Goal: Use online tool/utility: Utilize a website feature to perform a specific function

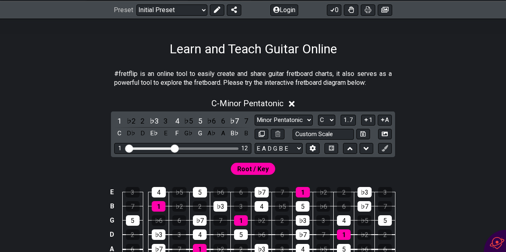
scroll to position [179, 0]
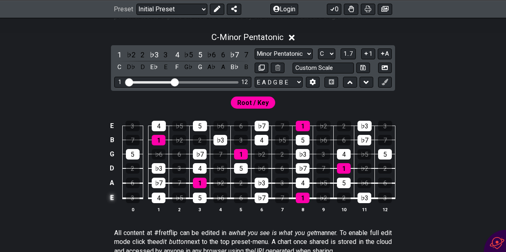
click at [111, 199] on td "E" at bounding box center [112, 197] width 10 height 15
click at [110, 199] on td "x" at bounding box center [112, 197] width 10 height 15
click at [111, 199] on td "o" at bounding box center [112, 197] width 10 height 15
click at [111, 199] on td at bounding box center [112, 197] width 10 height 15
click at [261, 84] on select "E A D G B E E A D G B E E A D G B E B E A D F♯ B A D G C E A D A D G B E E♭ A♭ …" at bounding box center [279, 82] width 48 height 11
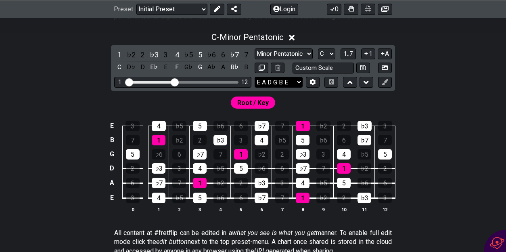
click at [285, 80] on select "E A D G B E E A D G B E E A D G B E B E A D F♯ B A D G C E A D A D G B E E♭ A♭ …" at bounding box center [279, 82] width 48 height 11
click at [315, 83] on icon at bounding box center [313, 82] width 6 height 6
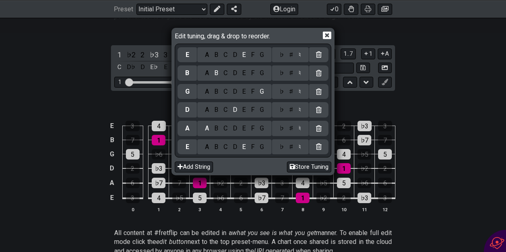
click at [249, 150] on div "F" at bounding box center [253, 146] width 9 height 9
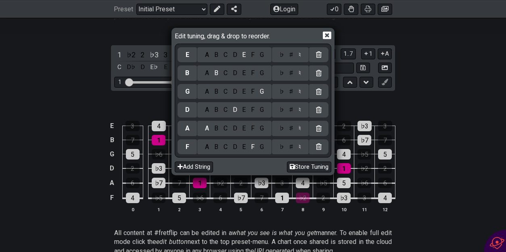
click at [290, 149] on div "♯" at bounding box center [292, 146] width 10 height 9
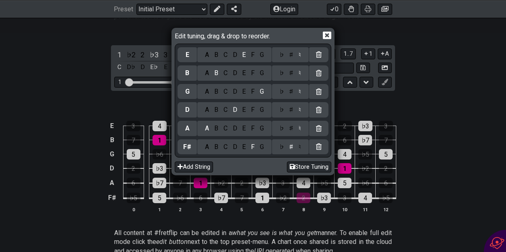
click at [224, 129] on div "C" at bounding box center [225, 128] width 9 height 9
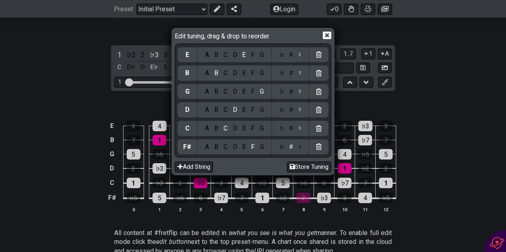
click at [289, 127] on div "♯" at bounding box center [292, 128] width 10 height 9
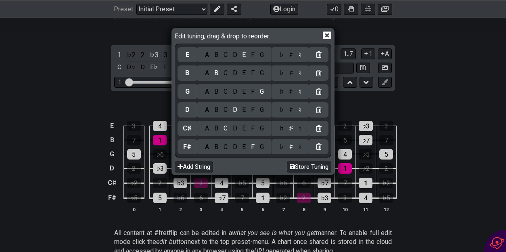
click at [251, 107] on div "F" at bounding box center [253, 109] width 9 height 9
click at [289, 111] on div "♯" at bounding box center [292, 109] width 10 height 9
click at [216, 90] on div "B" at bounding box center [216, 91] width 9 height 9
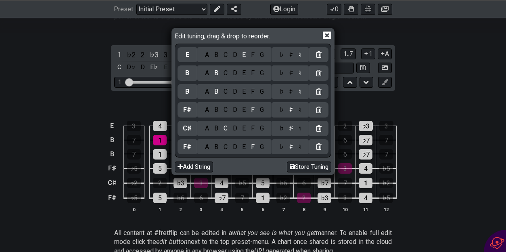
click at [259, 73] on div "G" at bounding box center [261, 73] width 9 height 9
click at [224, 55] on div "C" at bounding box center [225, 54] width 9 height 9
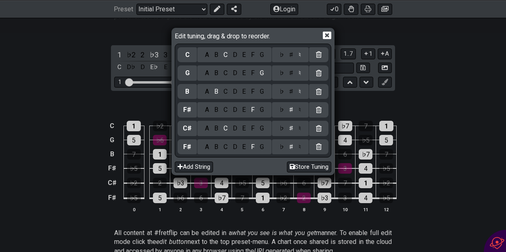
click at [289, 57] on div "♯" at bounding box center [292, 54] width 10 height 9
click at [240, 71] on div "E" at bounding box center [244, 73] width 9 height 9
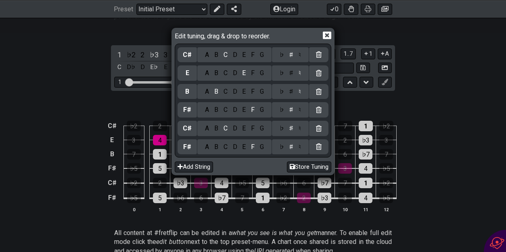
click at [260, 54] on div "G" at bounding box center [261, 54] width 9 height 9
click at [73, 113] on div "Edit tuning, drag & drop to reorder. G♯ A B C D E F G ♭ ♯ ♮ E A B C D E F G ♭ ♯…" at bounding box center [253, 126] width 506 height 252
click at [331, 37] on icon at bounding box center [327, 35] width 8 height 8
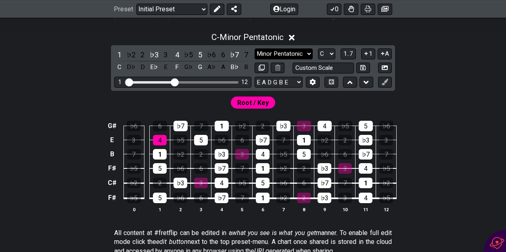
click at [307, 52] on select "Minor Pentatonic Click to edit Minor Pentatonic Major Pentatonic Minor Blues Ma…" at bounding box center [284, 53] width 58 height 11
select select "Minor / Aeolian"
click at [255, 48] on select "Minor Pentatonic Click to edit Minor Pentatonic Major Pentatonic Minor Blues Ma…" at bounding box center [284, 53] width 58 height 11
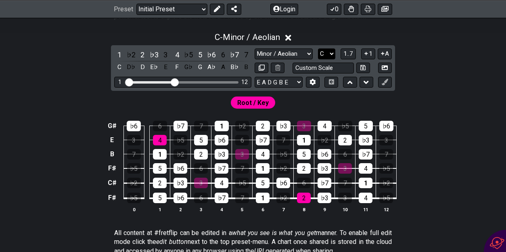
click at [331, 53] on select "A♭ A A♯ B♭ B C C♯ D♭ D D♯ E♭ E F F♯ G♭ G G♯" at bounding box center [326, 53] width 17 height 11
click at [318, 48] on select "A♭ A A♯ B♭ B C C♯ D♭ D D♯ E♭ E F F♯ G♭ G G♯" at bounding box center [326, 53] width 17 height 11
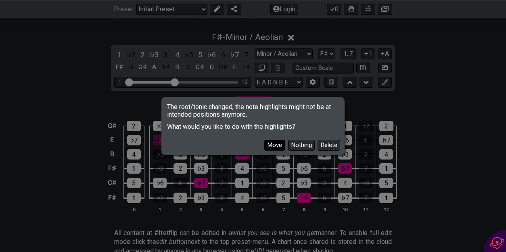
click at [272, 147] on button "Move" at bounding box center [274, 145] width 21 height 11
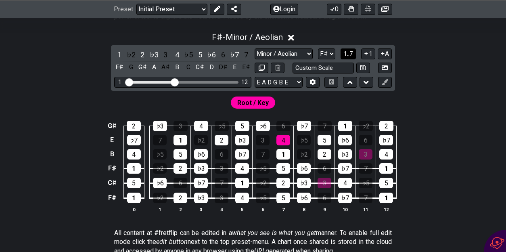
click at [347, 52] on span "1..7" at bounding box center [348, 53] width 10 height 7
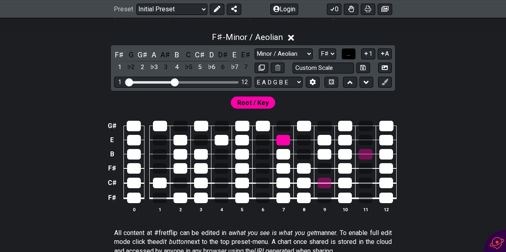
click at [347, 52] on span "..." at bounding box center [349, 53] width 4 height 7
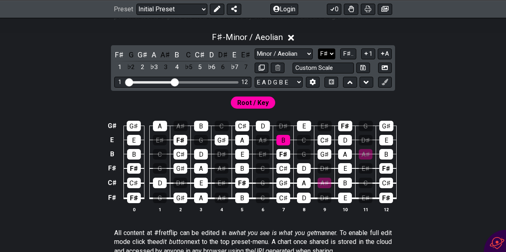
click at [332, 54] on select "A♭ A A♯ B♭ B C C♯ D♭ D D♯ E♭ E F F♯ G♭ G G♯" at bounding box center [326, 53] width 17 height 11
click at [318, 48] on select "A♭ A A♯ B♭ B C C♯ D♭ D D♯ E♭ E F F♯ G♭ G G♯" at bounding box center [326, 53] width 17 height 11
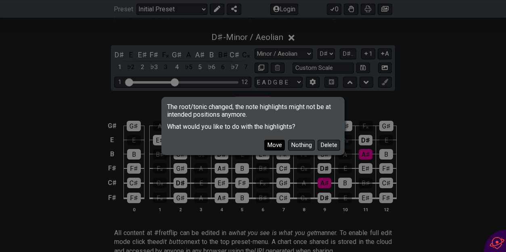
click at [271, 146] on button "Move" at bounding box center [274, 145] width 21 height 11
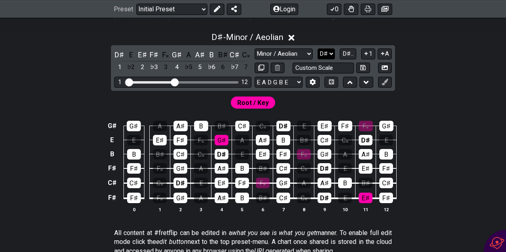
click at [325, 53] on select "A♭ A A♯ B♭ B C C♯ D♭ D D♯ E♭ E F F♯ G♭ G G♯" at bounding box center [326, 53] width 17 height 11
click at [318, 48] on select "A♭ A A♯ B♭ B C C♯ D♭ D D♯ E♭ E F F♯ G♭ G G♯" at bounding box center [326, 53] width 17 height 11
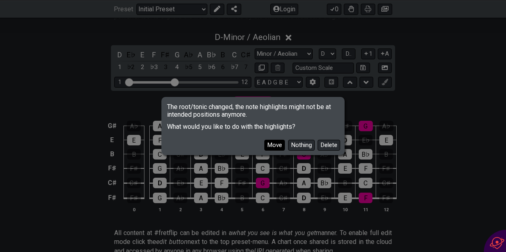
drag, startPoint x: 325, startPoint y: 53, endPoint x: 281, endPoint y: 145, distance: 101.5
click at [281, 145] on button "Move" at bounding box center [274, 145] width 21 height 11
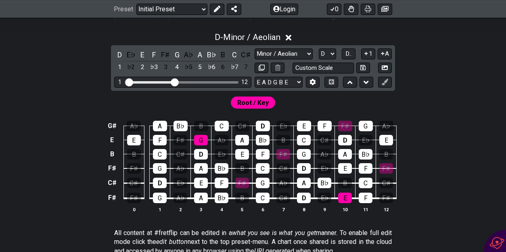
click at [327, 54] on select "A♭ A A♯ B♭ B C C♯ D♭ D D♯ E♭ E F F♯ G♭ G G♯" at bounding box center [327, 53] width 17 height 11
click at [319, 48] on select "A♭ A A♯ B♭ B C C♯ D♭ D D♯ E♭ E F F♯ G♭ G G♯" at bounding box center [327, 53] width 17 height 11
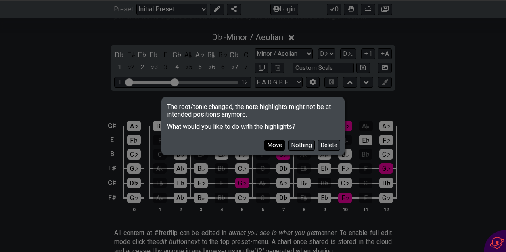
click at [277, 146] on button "Move" at bounding box center [274, 145] width 21 height 11
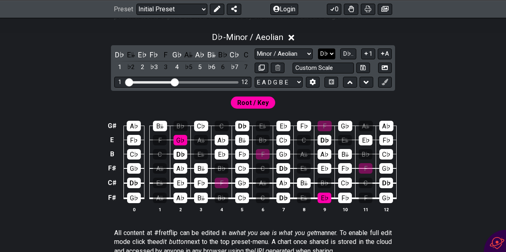
click at [326, 52] on select "A♭ A A♯ B♭ B C C♯ D♭ D D♯ E♭ E F F♯ G♭ G G♯" at bounding box center [326, 53] width 17 height 11
click at [318, 48] on select "A♭ A A♯ B♭ B C C♯ D♭ D D♯ E♭ E F F♯ G♭ G G♯" at bounding box center [326, 53] width 17 height 11
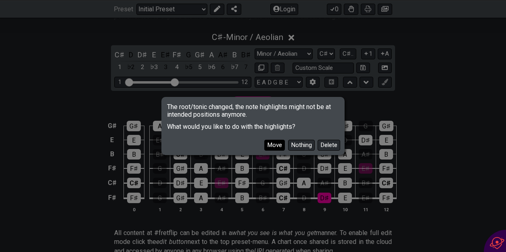
click at [280, 149] on button "Move" at bounding box center [274, 145] width 21 height 11
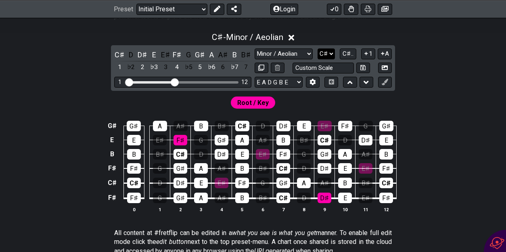
click at [333, 52] on select "A♭ A A♯ B♭ B C C♯ D♭ D D♯ E♭ E F F♯ G♭ G G♯" at bounding box center [326, 53] width 17 height 11
click at [318, 48] on select "A♭ A A♯ B♭ B C C♯ D♭ D D♯ E♭ E F F♯ G♭ G G♯" at bounding box center [326, 53] width 17 height 11
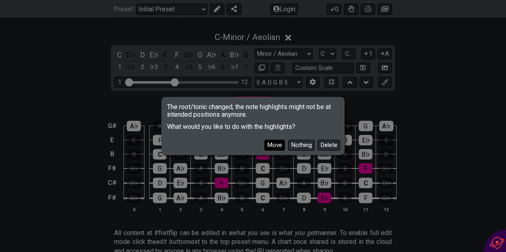
click at [275, 143] on button "Move" at bounding box center [274, 145] width 21 height 11
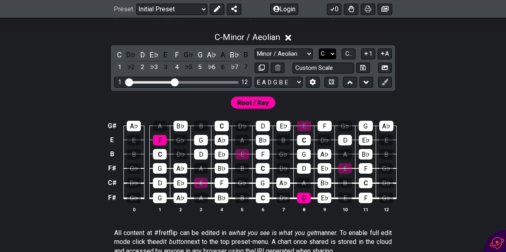
click at [332, 52] on select "A♭ A A♯ B♭ B C C♯ D♭ D D♯ E♭ E F F♯ G♭ G G♯" at bounding box center [327, 53] width 17 height 11
select select "B"
click at [319, 48] on select "A♭ A A♯ B♭ B C C♯ D♭ D D♯ E♭ E F F♯ G♭ G G♯" at bounding box center [327, 53] width 17 height 11
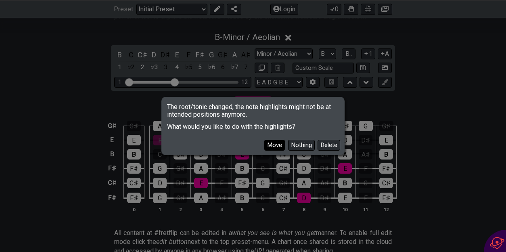
click at [280, 142] on button "Move" at bounding box center [274, 145] width 21 height 11
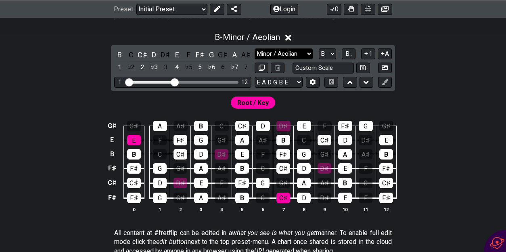
click at [306, 51] on select "Minor Pentatonic Click to edit Minor Pentatonic Major Pentatonic Minor Blues Ma…" at bounding box center [284, 53] width 58 height 11
click at [255, 48] on select "Minor Pentatonic Click to edit Minor Pentatonic Major Pentatonic Minor Blues Ma…" at bounding box center [284, 53] width 58 height 11
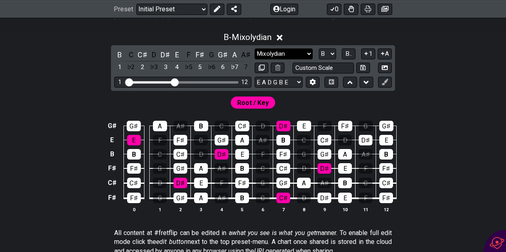
click at [300, 52] on select "Minor Pentatonic Click to edit Minor Pentatonic Major Pentatonic Minor Blues Ma…" at bounding box center [284, 53] width 58 height 11
click at [255, 48] on select "Minor Pentatonic Click to edit Minor Pentatonic Major Pentatonic Minor Blues Ma…" at bounding box center [284, 53] width 58 height 11
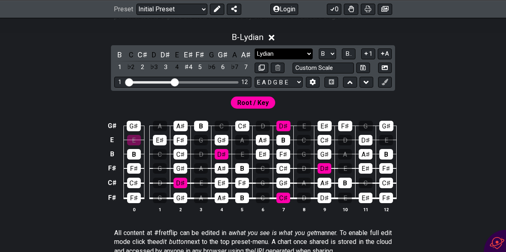
click at [300, 49] on select "Minor Pentatonic Click to edit Minor Pentatonic Major Pentatonic Minor Blues Ma…" at bounding box center [284, 53] width 58 height 11
select select "Dorian"
click at [255, 48] on select "Minor Pentatonic Click to edit Minor Pentatonic Major Pentatonic Minor Blues Ma…" at bounding box center [284, 53] width 58 height 11
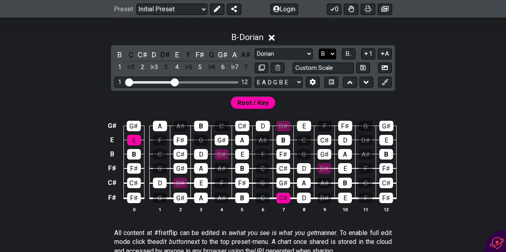
click at [329, 51] on select "A♭ A A♯ B♭ B C C♯ D♭ D D♯ E♭ E F F♯ G♭ G G♯" at bounding box center [327, 53] width 17 height 11
select select "F#"
click at [319, 48] on select "A♭ A A♯ B♭ B C C♯ D♭ D D♯ E♭ E F F♯ G♭ G G♯" at bounding box center [327, 53] width 17 height 11
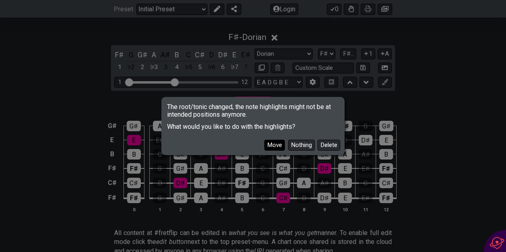
click at [276, 148] on button "Move" at bounding box center [274, 145] width 21 height 11
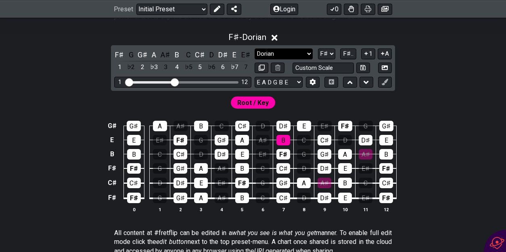
click at [306, 51] on select "Minor Pentatonic Click to edit Minor Pentatonic Major Pentatonic Minor Blues Ma…" at bounding box center [284, 53] width 58 height 11
click at [255, 48] on select "Minor Pentatonic Click to edit Minor Pentatonic Major Pentatonic Minor Blues Ma…" at bounding box center [284, 53] width 58 height 11
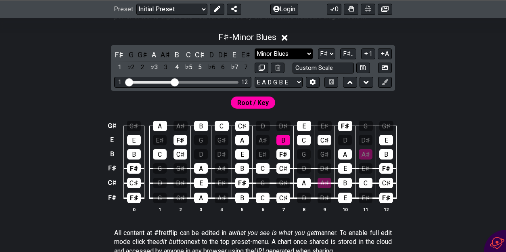
click at [301, 54] on select "Minor Pentatonic Click to edit Minor Pentatonic Major Pentatonic Minor Blues Ma…" at bounding box center [284, 53] width 58 height 11
click at [255, 48] on select "Minor Pentatonic Click to edit Minor Pentatonic Major Pentatonic Minor Blues Ma…" at bounding box center [284, 53] width 58 height 11
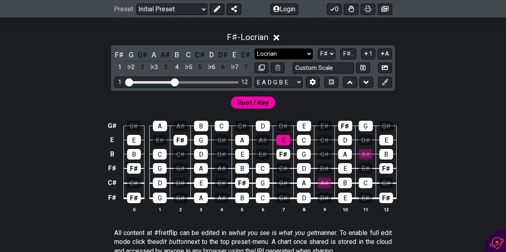
click at [296, 54] on select "Minor Pentatonic Click to edit Minor Pentatonic Major Pentatonic Minor Blues Ma…" at bounding box center [284, 53] width 58 height 11
click at [255, 48] on select "Minor Pentatonic Click to edit Minor Pentatonic Major Pentatonic Minor Blues Ma…" at bounding box center [284, 53] width 58 height 11
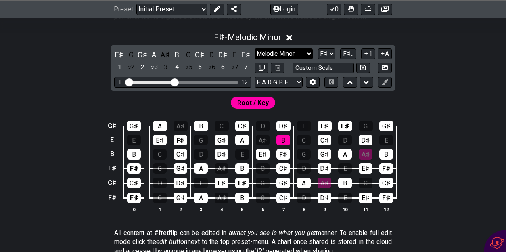
click at [304, 53] on select "Minor Pentatonic Click to edit Minor Pentatonic Major Pentatonic Minor Blues Ma…" at bounding box center [284, 53] width 58 height 11
click at [255, 48] on select "Minor Pentatonic Click to edit Minor Pentatonic Major Pentatonic Minor Blues Ma…" at bounding box center [284, 53] width 58 height 11
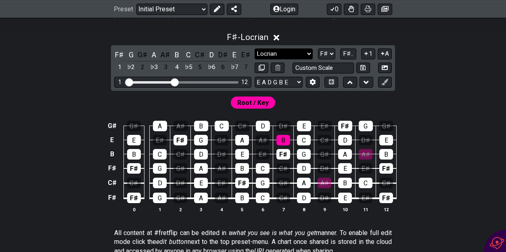
click at [297, 52] on select "Minor Pentatonic Click to edit Minor Pentatonic Major Pentatonic Minor Blues Ma…" at bounding box center [284, 53] width 58 height 11
click at [255, 48] on select "Minor Pentatonic Click to edit Minor Pentatonic Major Pentatonic Minor Blues Ma…" at bounding box center [284, 53] width 58 height 11
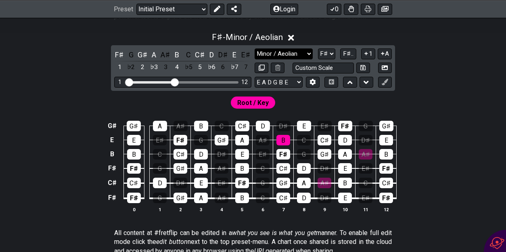
click at [294, 56] on select "Minor Pentatonic Click to edit Minor Pentatonic Major Pentatonic Minor Blues Ma…" at bounding box center [284, 53] width 58 height 11
click at [255, 48] on select "Minor Pentatonic Click to edit Minor Pentatonic Major Pentatonic Minor Blues Ma…" at bounding box center [284, 53] width 58 height 11
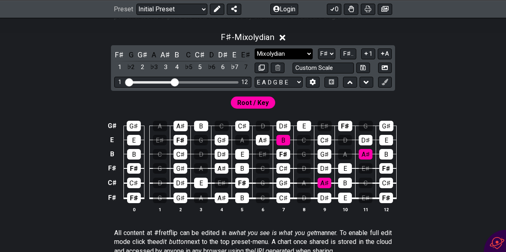
click at [291, 53] on select "Minor Pentatonic Click to edit Minor Pentatonic Major Pentatonic Minor Blues Ma…" at bounding box center [284, 53] width 58 height 11
click at [255, 48] on select "Minor Pentatonic Click to edit Minor Pentatonic Major Pentatonic Minor Blues Ma…" at bounding box center [284, 53] width 58 height 11
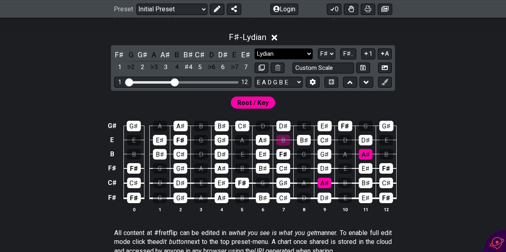
click at [289, 55] on select "Minor Pentatonic Click to edit Minor Pentatonic Major Pentatonic Minor Blues Ma…" at bounding box center [284, 53] width 58 height 11
click at [255, 48] on select "Minor Pentatonic Click to edit Minor Pentatonic Major Pentatonic Minor Blues Ma…" at bounding box center [284, 53] width 58 height 11
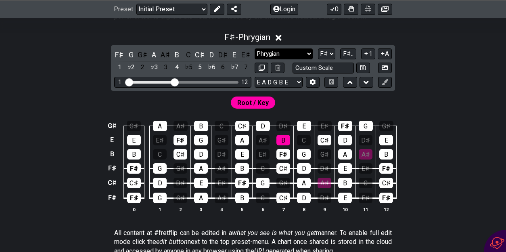
click at [288, 55] on select "Minor Pentatonic Click to edit Minor Pentatonic Major Pentatonic Minor Blues Ma…" at bounding box center [284, 53] width 58 height 11
click at [255, 48] on select "Minor Pentatonic Click to edit Minor Pentatonic Major Pentatonic Minor Blues Ma…" at bounding box center [284, 53] width 58 height 11
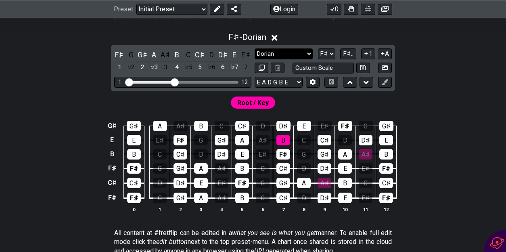
click at [289, 55] on select "Minor Pentatonic Click to edit Minor Pentatonic Major Pentatonic Minor Blues Ma…" at bounding box center [284, 53] width 58 height 11
click at [255, 48] on select "Minor Pentatonic Click to edit Minor Pentatonic Major Pentatonic Minor Blues Ma…" at bounding box center [284, 53] width 58 height 11
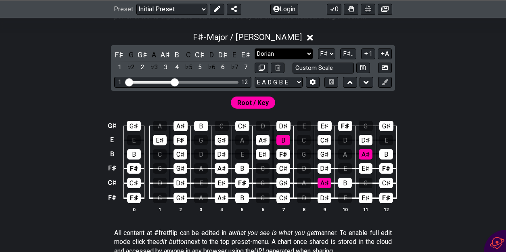
click at [289, 54] on select "Minor Pentatonic Click to edit Minor Pentatonic Major Pentatonic Minor Blues Ma…" at bounding box center [284, 53] width 58 height 11
click at [255, 48] on select "Minor Pentatonic Click to edit Minor Pentatonic Major Pentatonic Minor Blues Ma…" at bounding box center [284, 53] width 58 height 11
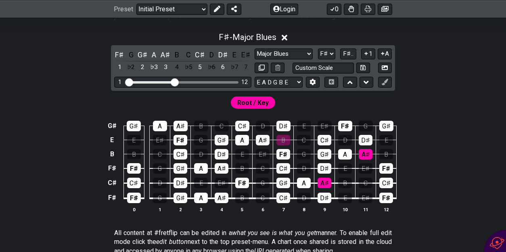
click at [289, 47] on div "F♯ G G♯ A A♯ B C C♯ D D♯ E E♯ 1 ♭2 2 ♭3 3 4 ♭5 5 ♭6 6 ♭7 7 Minor Pentatonic Cli…" at bounding box center [253, 68] width 284 height 46
click at [290, 54] on select "Minor Pentatonic Click to edit Minor Pentatonic Major Pentatonic Minor Blues Ma…" at bounding box center [284, 53] width 58 height 11
click at [255, 48] on select "Minor Pentatonic Click to edit Minor Pentatonic Major Pentatonic Minor Blues Ma…" at bounding box center [284, 53] width 58 height 11
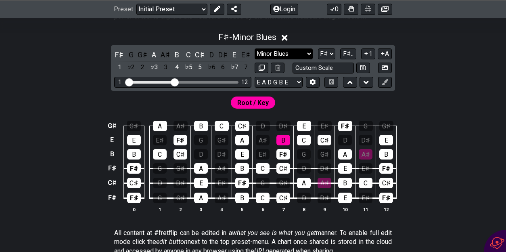
click at [291, 52] on select "Minor Pentatonic Click to edit Minor Pentatonic Major Pentatonic Minor Blues Ma…" at bounding box center [284, 53] width 58 height 11
click at [255, 48] on select "Minor Pentatonic Click to edit Minor Pentatonic Major Pentatonic Minor Blues Ma…" at bounding box center [284, 53] width 58 height 11
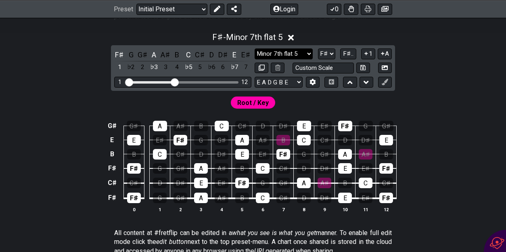
click at [299, 49] on select "Minor Pentatonic Click to edit Minor Pentatonic Major Pentatonic Minor Blues Ma…" at bounding box center [284, 53] width 58 height 11
click at [255, 48] on select "Minor Pentatonic Click to edit Minor Pentatonic Major Pentatonic Minor Blues Ma…" at bounding box center [284, 53] width 58 height 11
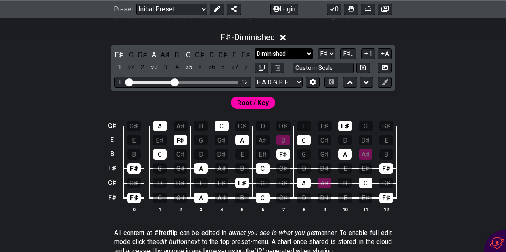
click at [288, 54] on select "Minor Pentatonic Click to edit Minor Pentatonic Major Pentatonic Minor Blues Ma…" at bounding box center [284, 53] width 58 height 11
click at [255, 48] on select "Minor Pentatonic Click to edit Minor Pentatonic Major Pentatonic Minor Blues Ma…" at bounding box center [284, 53] width 58 height 11
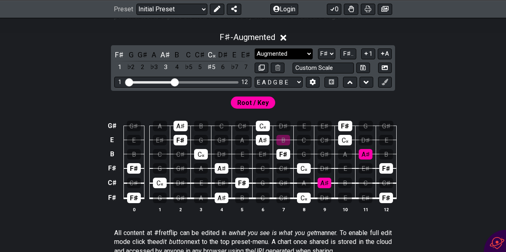
click at [287, 55] on select "Minor Pentatonic Click to edit Minor Pentatonic Major Pentatonic Minor Blues Ma…" at bounding box center [284, 53] width 58 height 11
click at [255, 48] on select "Minor Pentatonic Click to edit Minor Pentatonic Major Pentatonic Minor Blues Ma…" at bounding box center [284, 53] width 58 height 11
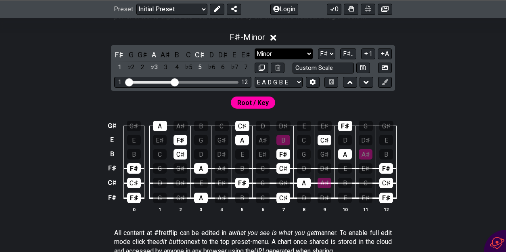
click at [284, 50] on select "Minor Pentatonic Click to edit Minor Pentatonic Major Pentatonic Minor Blues Ma…" at bounding box center [284, 53] width 58 height 11
click at [255, 48] on select "Minor Pentatonic Click to edit Minor Pentatonic Major Pentatonic Minor Blues Ma…" at bounding box center [284, 53] width 58 height 11
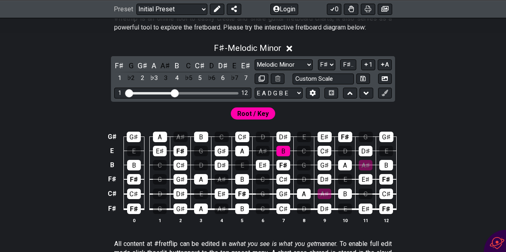
scroll to position [164, 0]
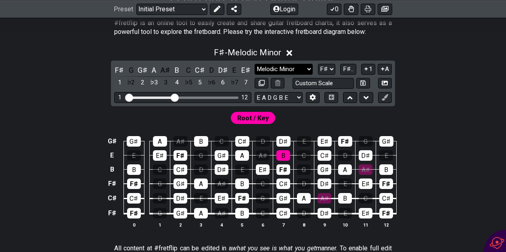
click at [297, 68] on select "Minor Pentatonic Click to edit Minor Pentatonic Major Pentatonic Minor Blues Ma…" at bounding box center [284, 69] width 58 height 11
click at [255, 64] on select "Minor Pentatonic Click to edit Minor Pentatonic Major Pentatonic Minor Blues Ma…" at bounding box center [284, 69] width 58 height 11
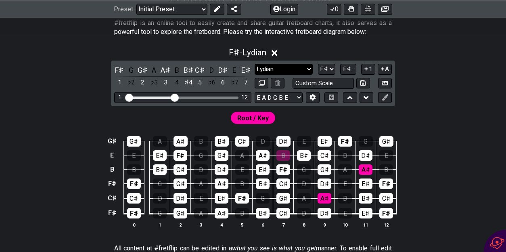
click at [284, 69] on select "Minor Pentatonic Click to edit Minor Pentatonic Major Pentatonic Minor Blues Ma…" at bounding box center [284, 69] width 58 height 11
click at [255, 64] on select "Minor Pentatonic Click to edit Minor Pentatonic Major Pentatonic Minor Blues Ma…" at bounding box center [284, 69] width 58 height 11
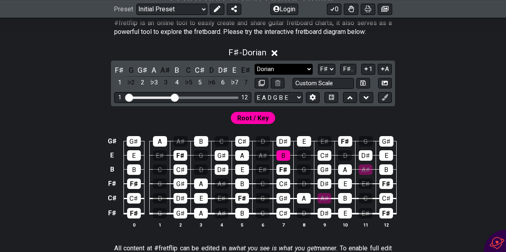
click at [284, 69] on select "Minor Pentatonic Click to edit Minor Pentatonic Major Pentatonic Minor Blues Ma…" at bounding box center [284, 69] width 58 height 11
click at [255, 64] on select "Minor Pentatonic Click to edit Minor Pentatonic Major Pentatonic Minor Blues Ma…" at bounding box center [284, 69] width 58 height 11
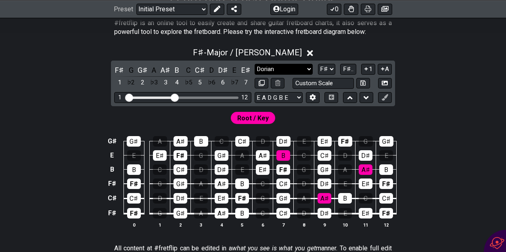
click at [285, 71] on select "Minor Pentatonic Click to edit Minor Pentatonic Major Pentatonic Minor Blues Ma…" at bounding box center [284, 69] width 58 height 11
click at [255, 64] on select "Minor Pentatonic Click to edit Minor Pentatonic Major Pentatonic Minor Blues Ma…" at bounding box center [284, 69] width 58 height 11
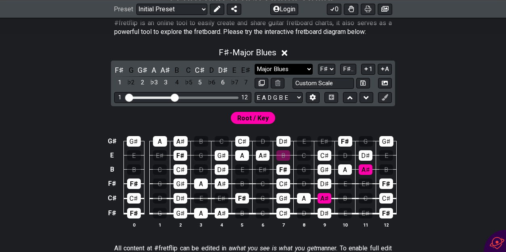
click at [289, 68] on select "Minor Pentatonic Click to edit Minor Pentatonic Major Pentatonic Minor Blues Ma…" at bounding box center [284, 69] width 58 height 11
click at [255, 64] on select "Minor Pentatonic Click to edit Minor Pentatonic Major Pentatonic Minor Blues Ma…" at bounding box center [284, 69] width 58 height 11
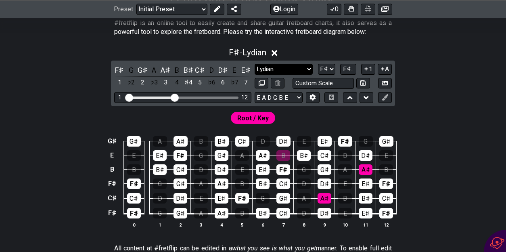
click at [289, 70] on select "Minor Pentatonic Click to edit Minor Pentatonic Major Pentatonic Minor Blues Ma…" at bounding box center [284, 69] width 58 height 11
select select "Locrian"
click at [255, 64] on select "Minor Pentatonic Click to edit Minor Pentatonic Major Pentatonic Minor Blues Ma…" at bounding box center [284, 69] width 58 height 11
